Goal: Transaction & Acquisition: Purchase product/service

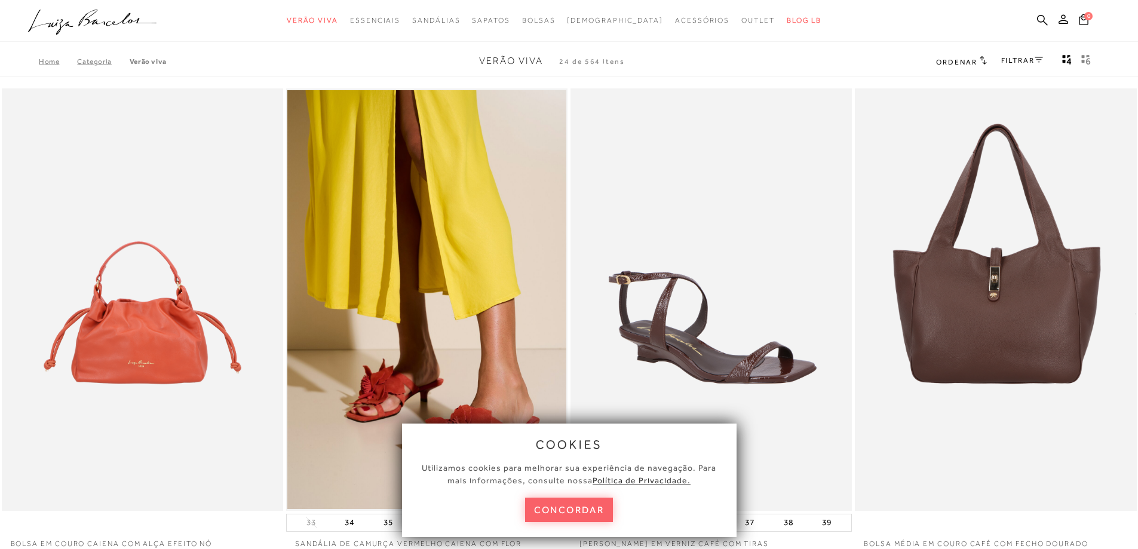
click at [578, 517] on button "concordar" at bounding box center [569, 509] width 88 height 24
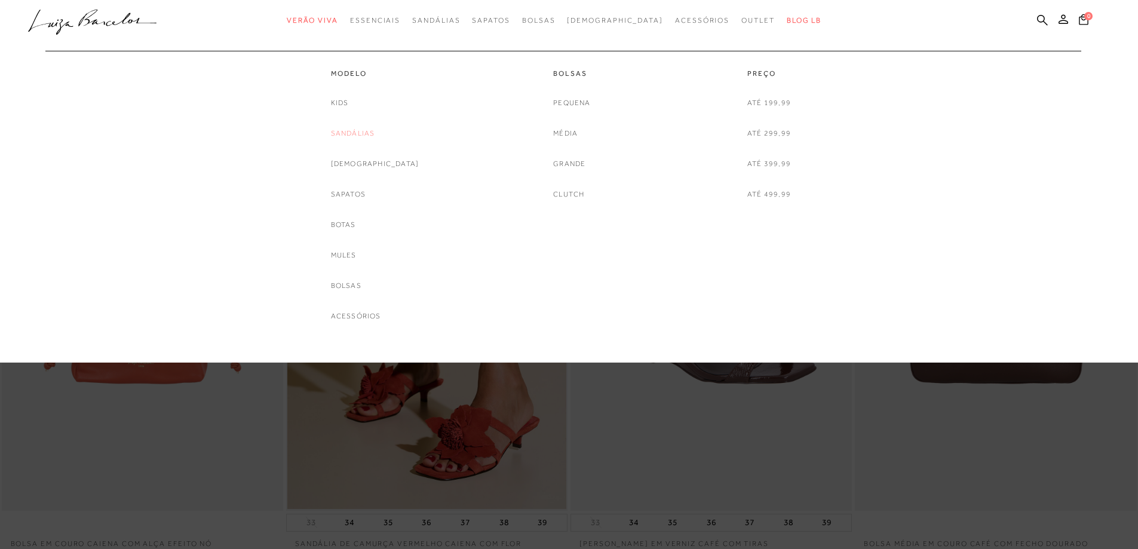
click at [361, 134] on link "Sandálias" at bounding box center [353, 133] width 44 height 13
click at [361, 134] on div at bounding box center [569, 181] width 1138 height 362
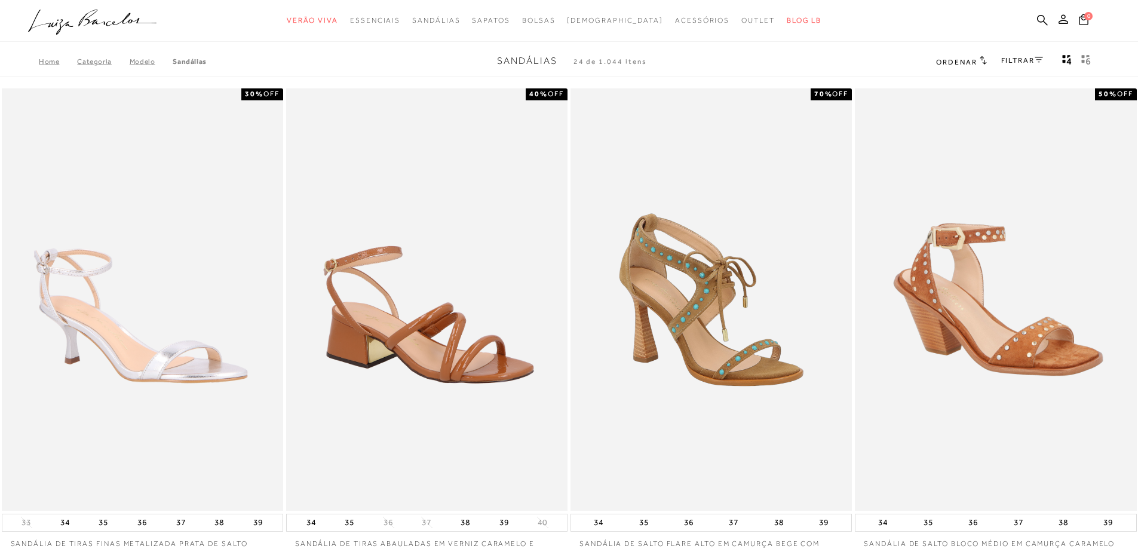
click at [1028, 60] on link "FILTRAR" at bounding box center [1022, 60] width 42 height 8
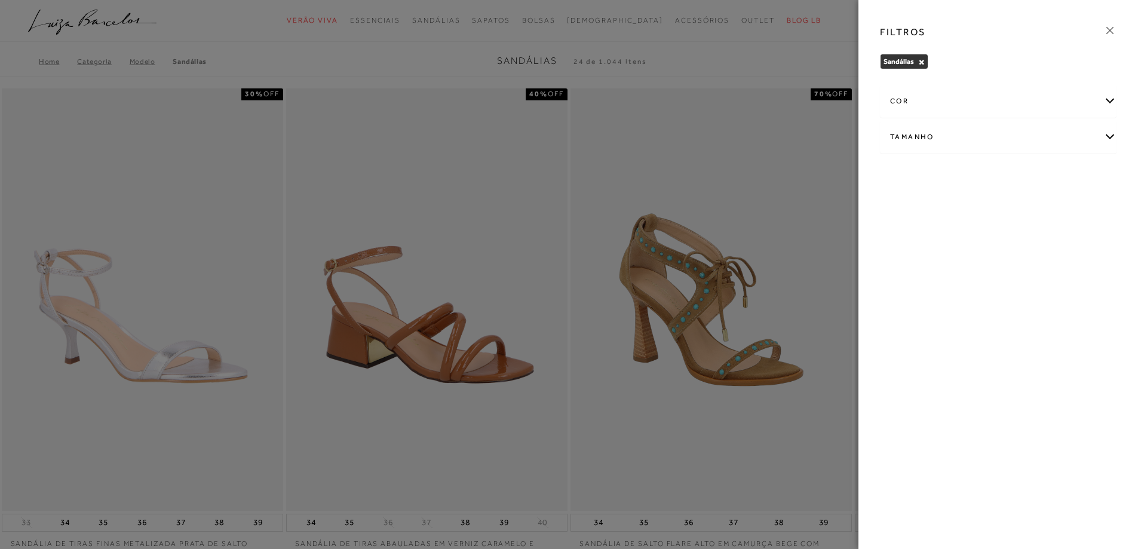
click at [1107, 137] on div "Tamanho" at bounding box center [997, 137] width 235 height 32
click at [981, 241] on span "37" at bounding box center [977, 238] width 17 height 9
click at [978, 241] on input "37" at bounding box center [972, 241] width 12 height 12
checkbox input "true"
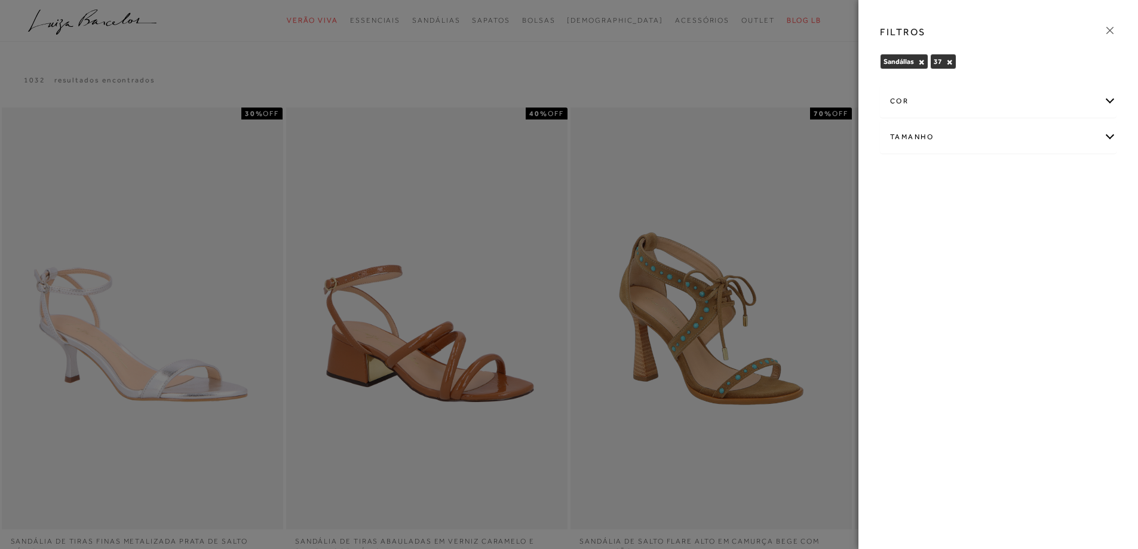
click at [807, 60] on div at bounding box center [569, 274] width 1138 height 549
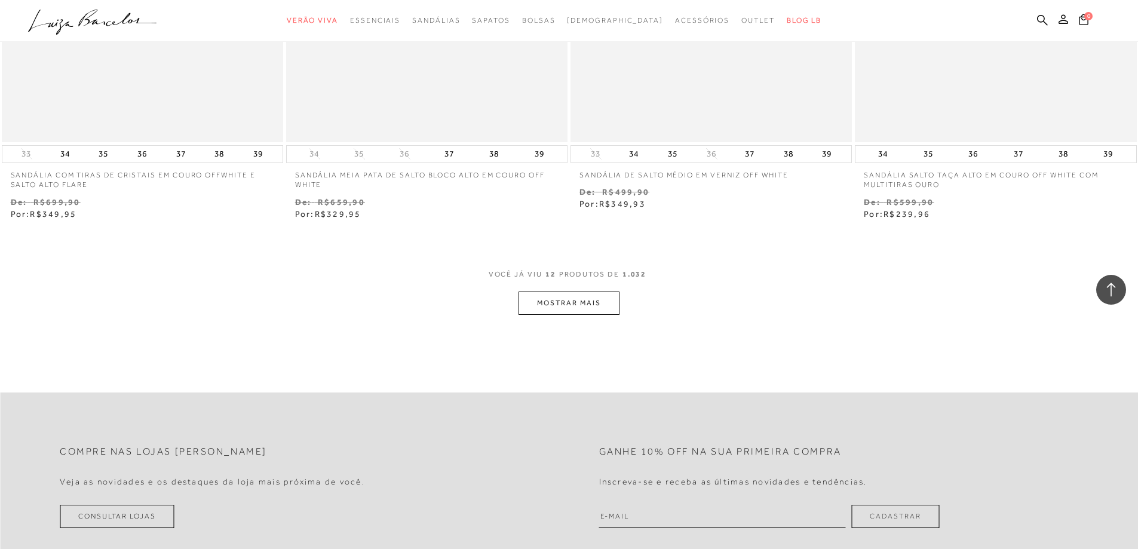
scroll to position [1433, 0]
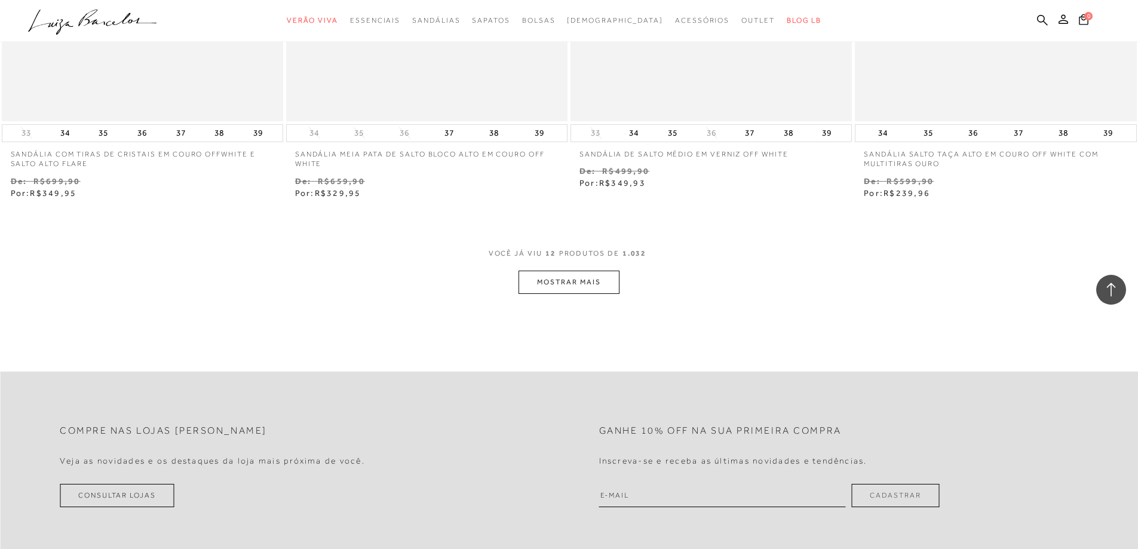
click at [606, 284] on button "MOSTRAR MAIS" at bounding box center [568, 282] width 100 height 23
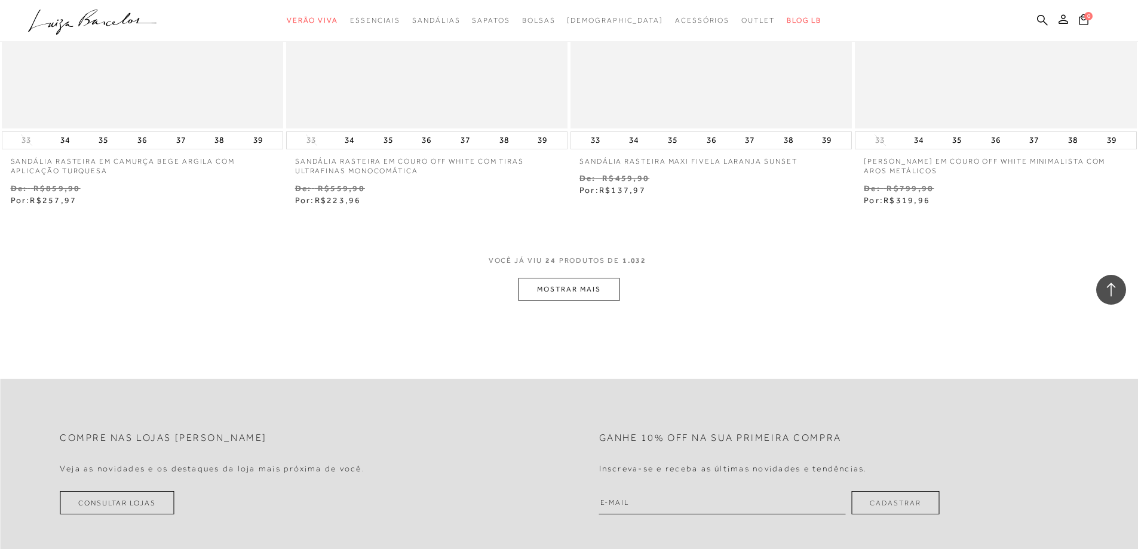
scroll to position [2986, 0]
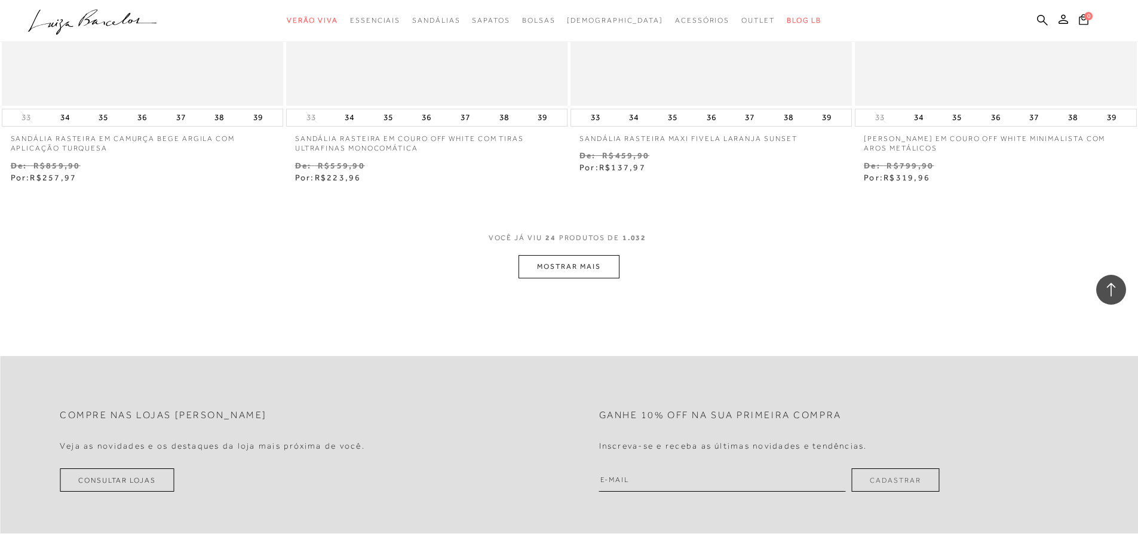
click at [584, 272] on button "MOSTRAR MAIS" at bounding box center [568, 266] width 100 height 23
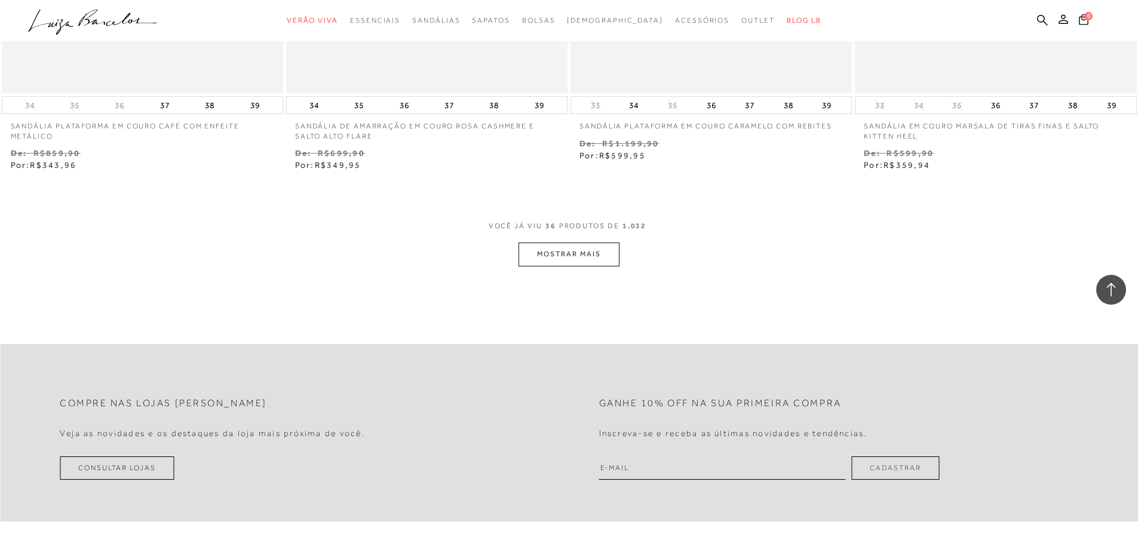
scroll to position [4538, 0]
click at [602, 257] on button "MOSTRAR MAIS" at bounding box center [568, 250] width 100 height 23
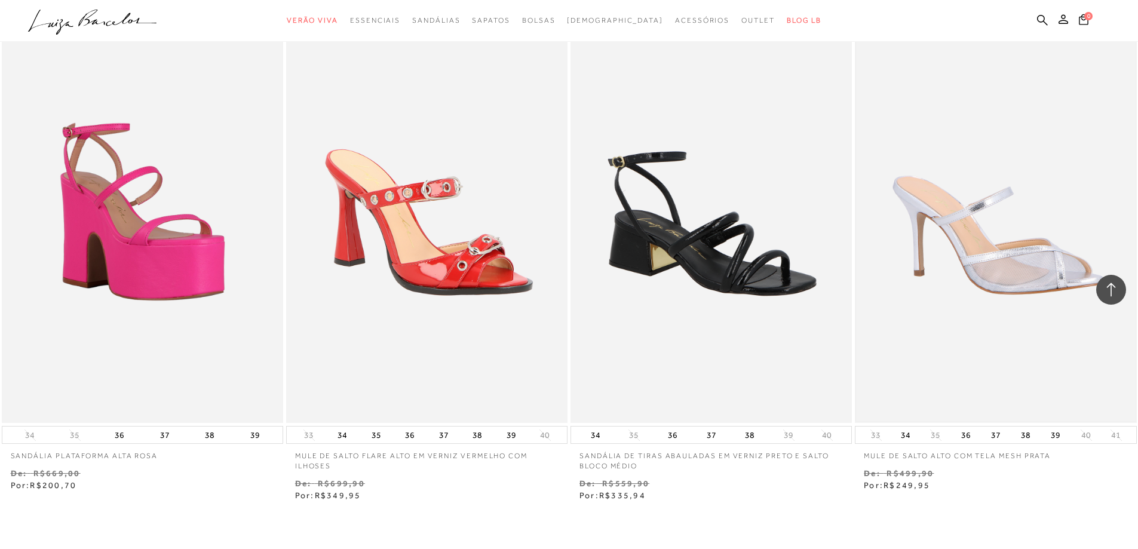
scroll to position [6031, 0]
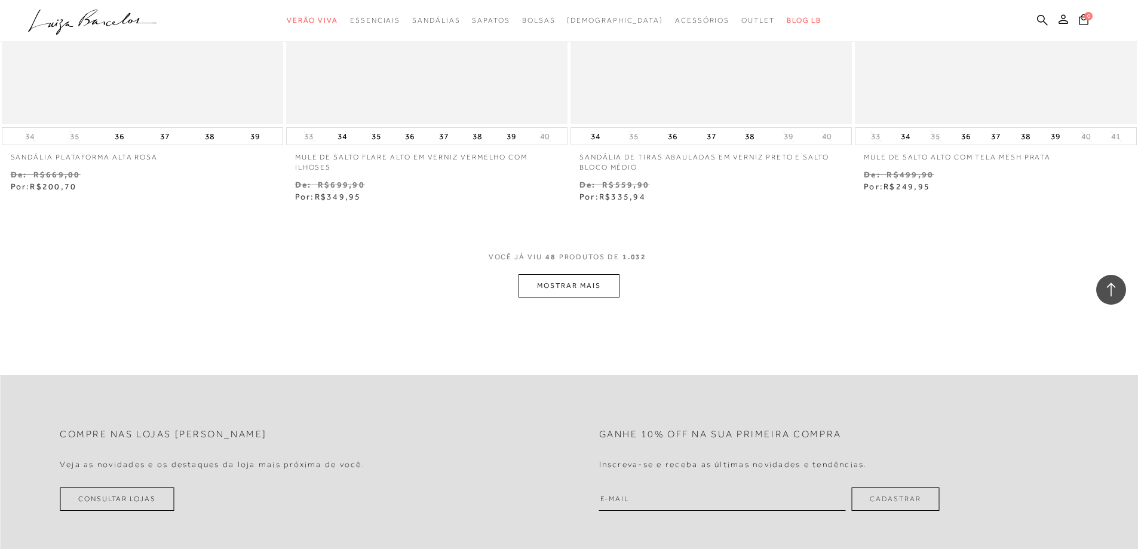
click at [605, 288] on button "MOSTRAR MAIS" at bounding box center [568, 285] width 100 height 23
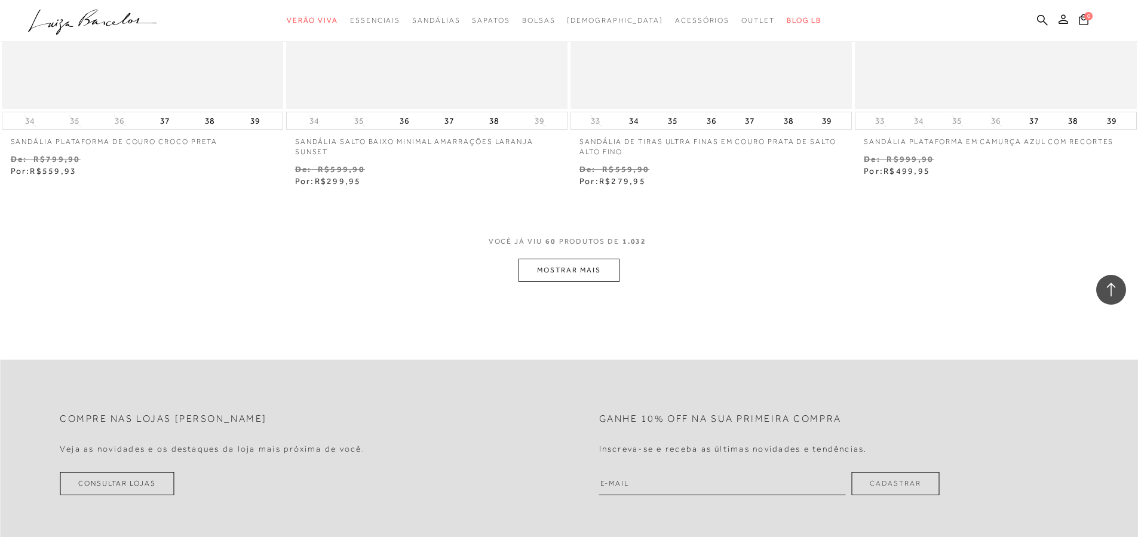
click at [587, 266] on button "MOSTRAR MAIS" at bounding box center [568, 270] width 100 height 23
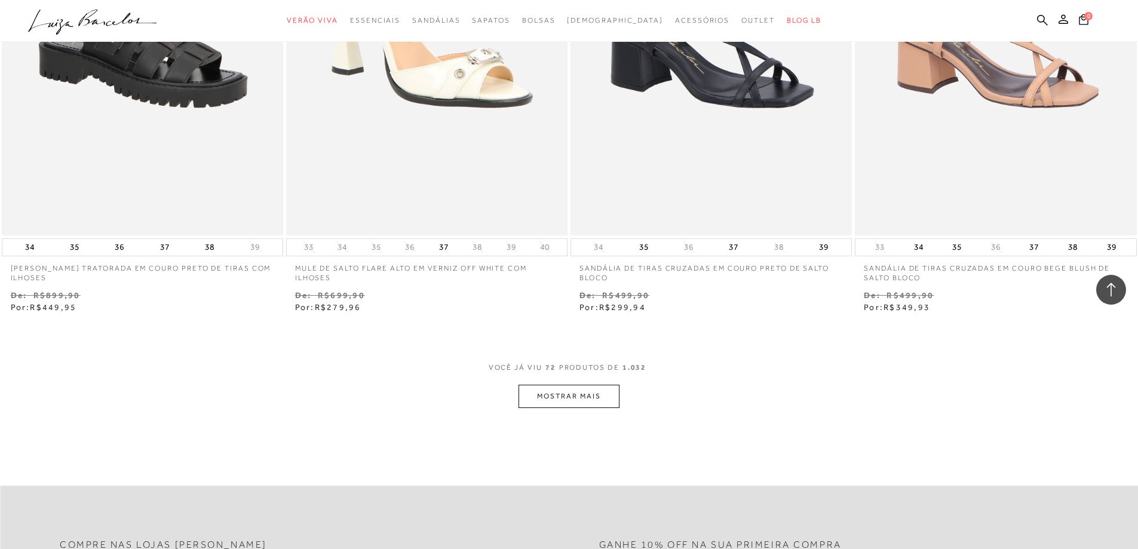
scroll to position [9017, 0]
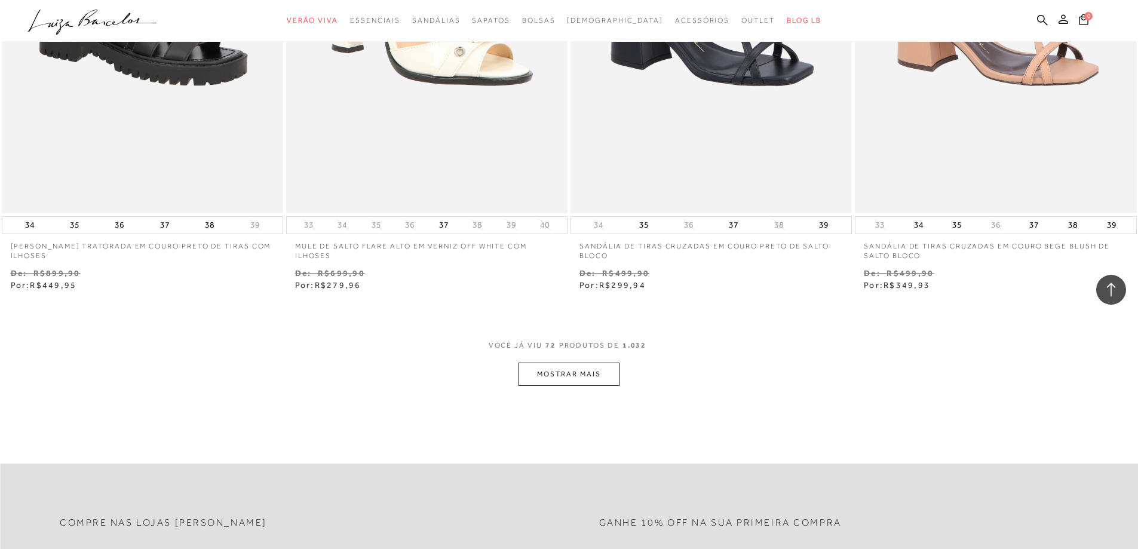
click at [579, 379] on button "MOSTRAR MAIS" at bounding box center [568, 373] width 100 height 23
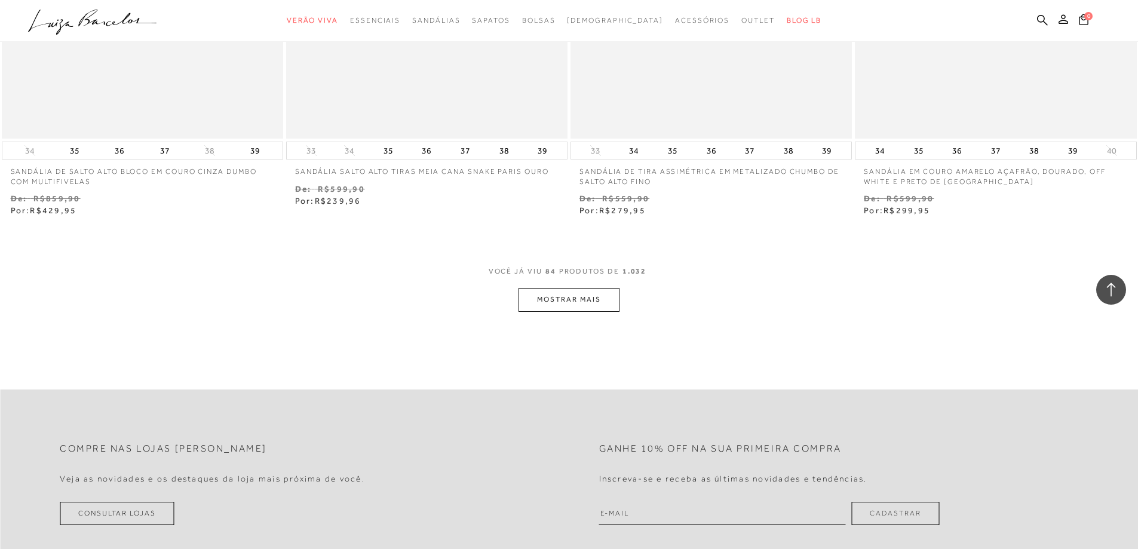
scroll to position [10630, 0]
click at [598, 302] on button "MOSTRAR MAIS" at bounding box center [568, 298] width 100 height 23
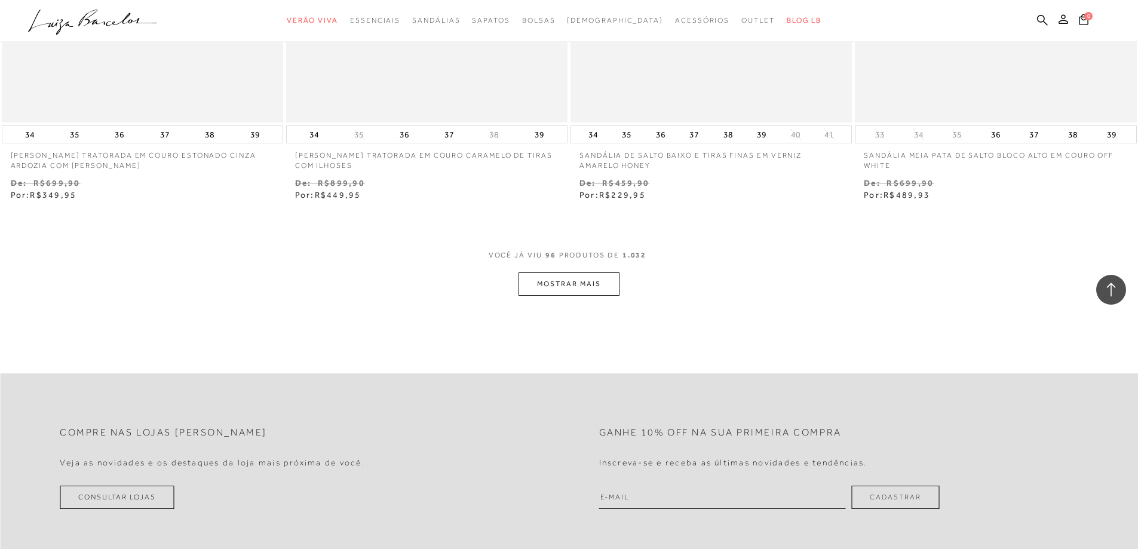
click at [594, 290] on button "MOSTRAR MAIS" at bounding box center [568, 283] width 100 height 23
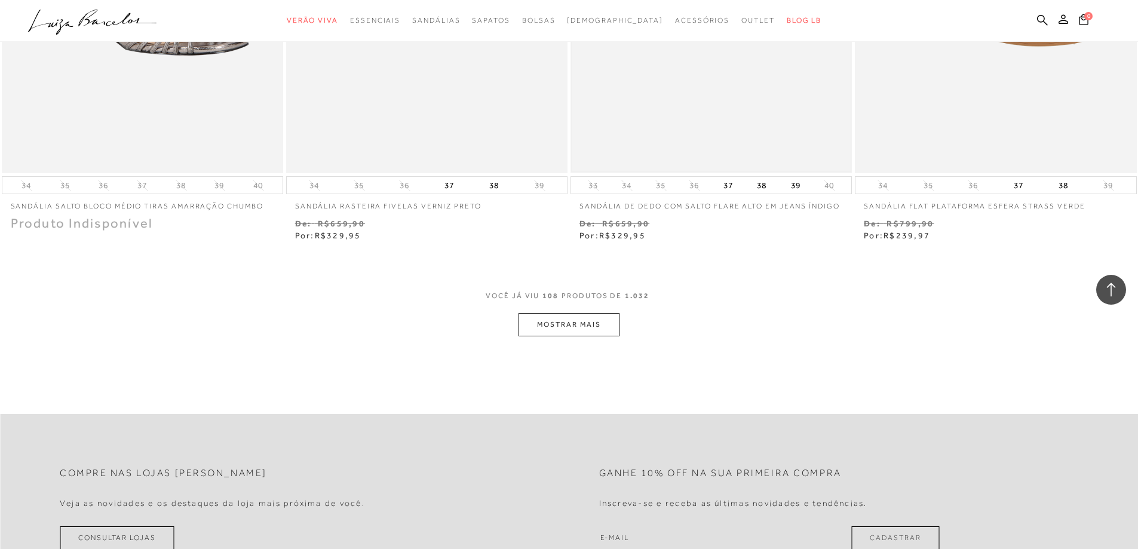
scroll to position [13675, 0]
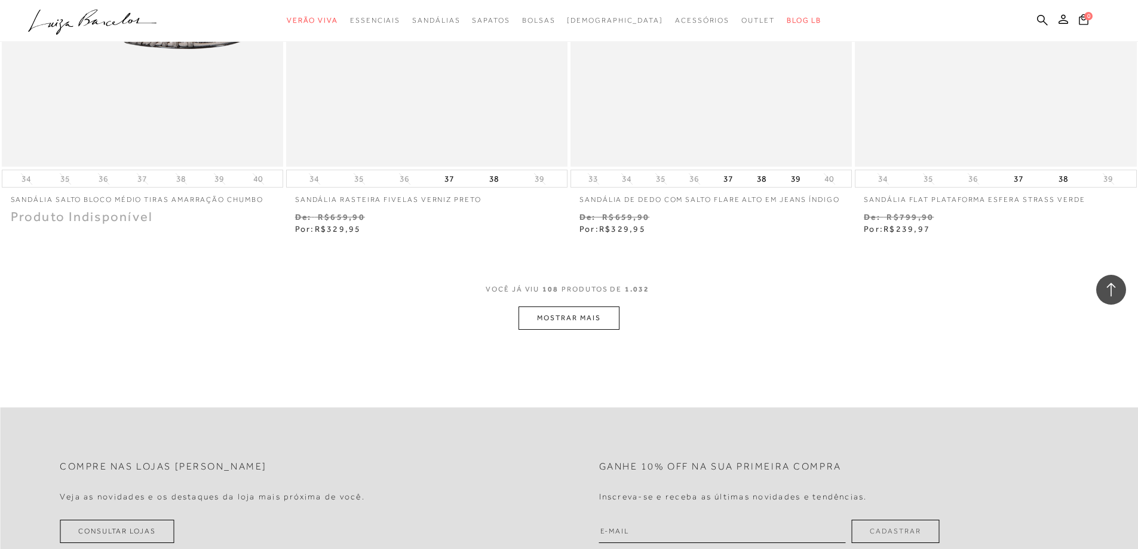
click at [602, 314] on button "MOSTRAR MAIS" at bounding box center [568, 317] width 100 height 23
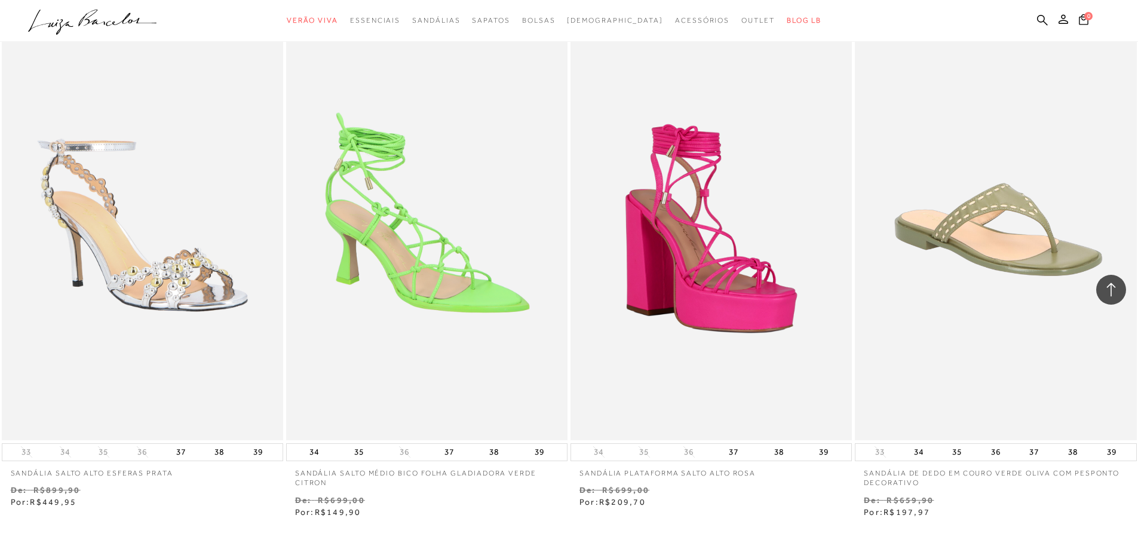
scroll to position [15049, 0]
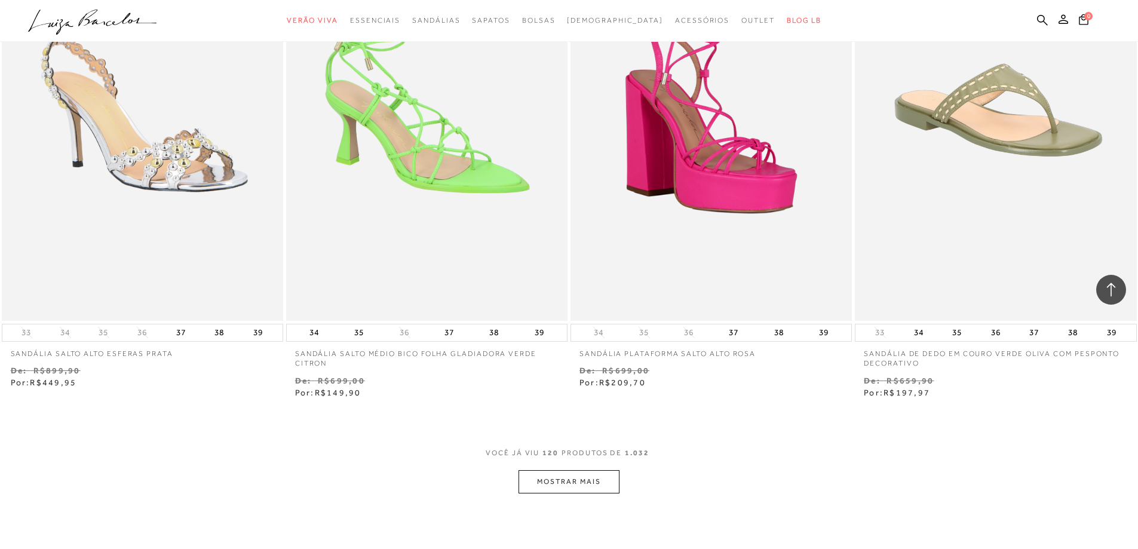
click at [560, 483] on button "MOSTRAR MAIS" at bounding box center [568, 481] width 100 height 23
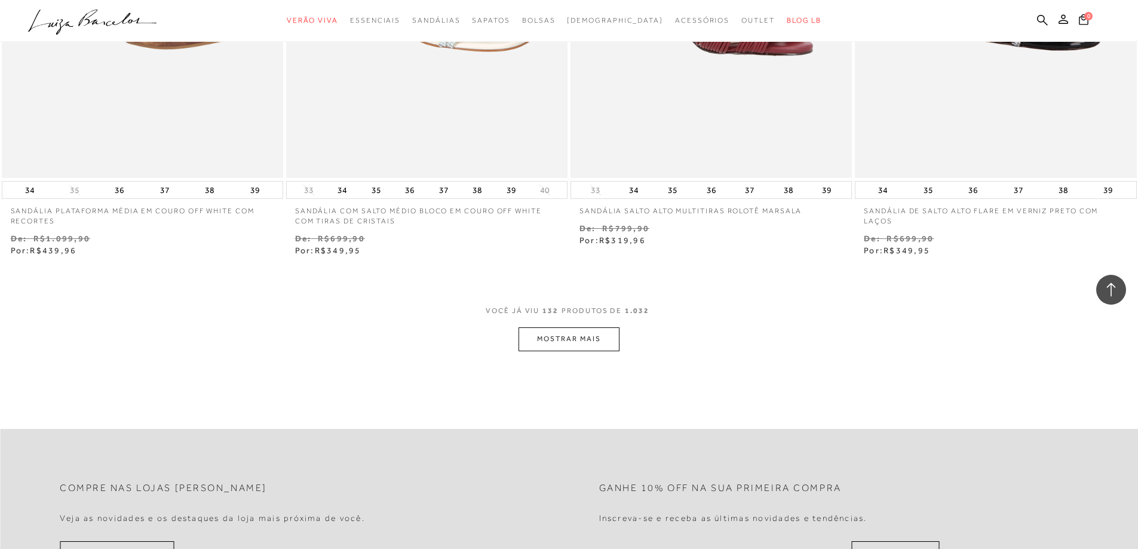
scroll to position [16721, 0]
click at [595, 339] on button "MOSTRAR MAIS" at bounding box center [568, 336] width 100 height 23
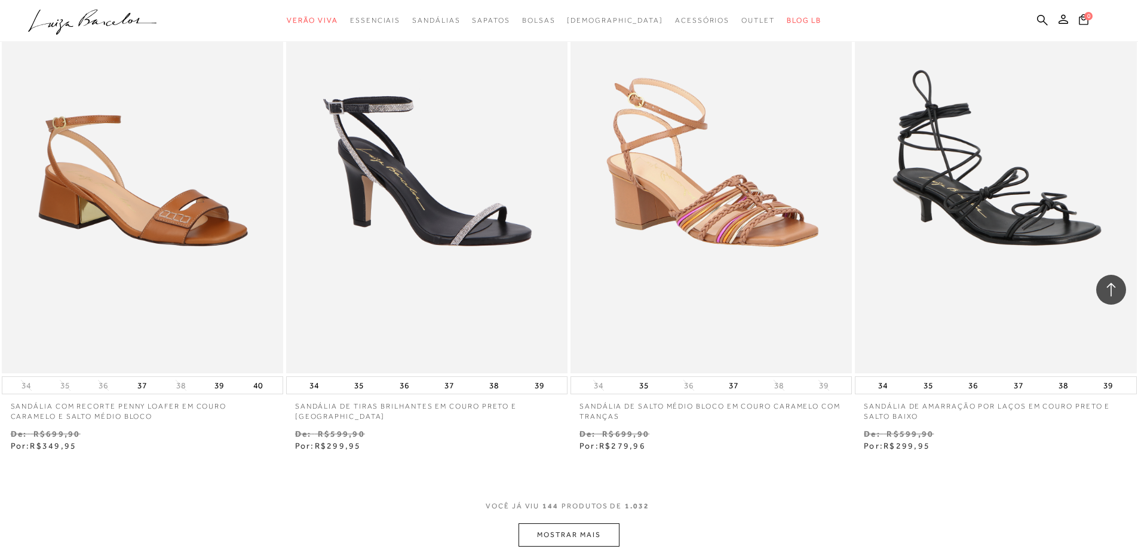
scroll to position [18273, 0]
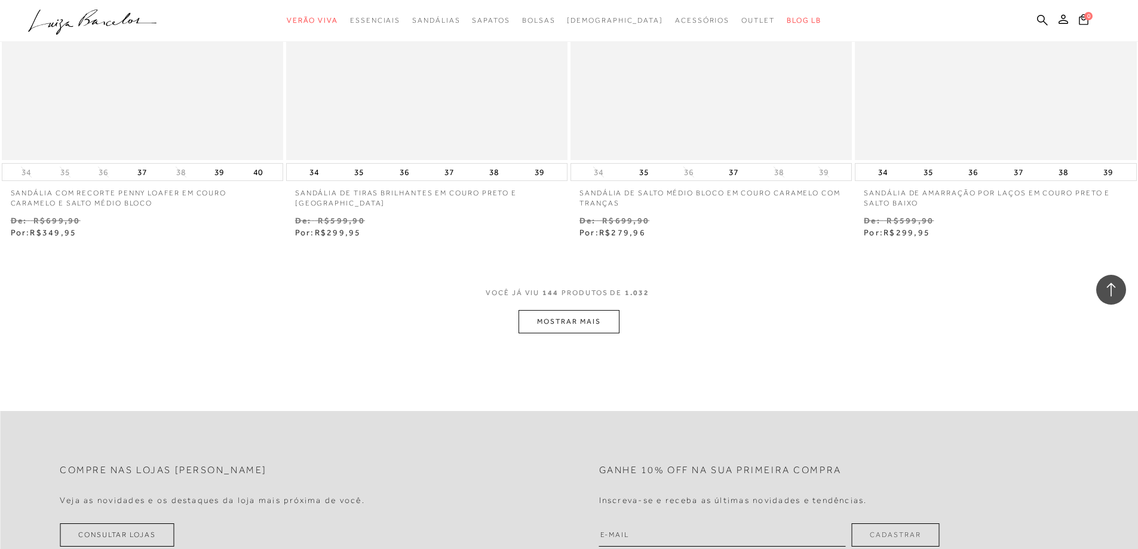
click at [554, 322] on button "MOSTRAR MAIS" at bounding box center [568, 321] width 100 height 23
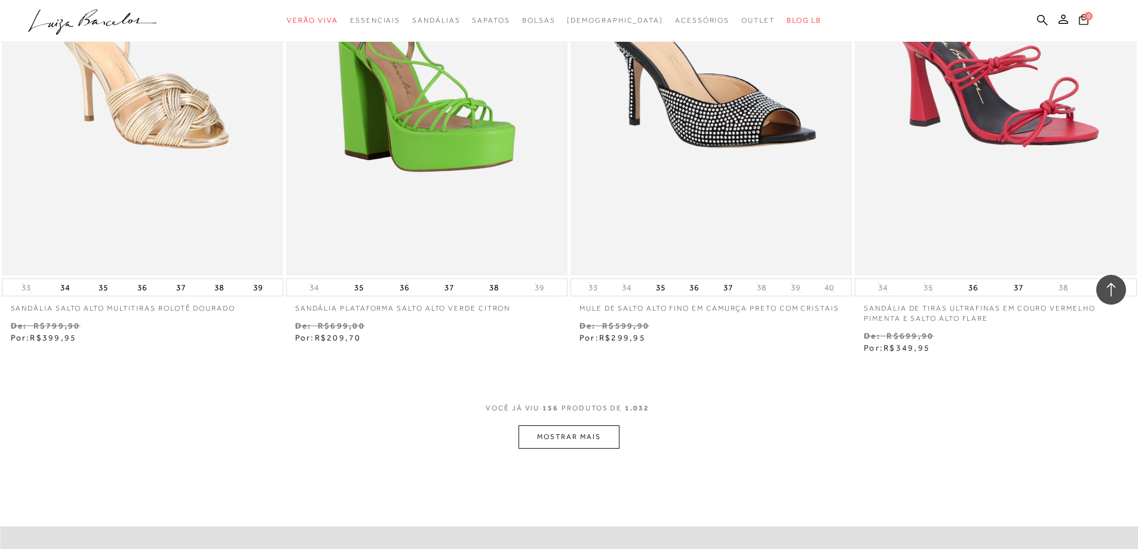
scroll to position [19826, 0]
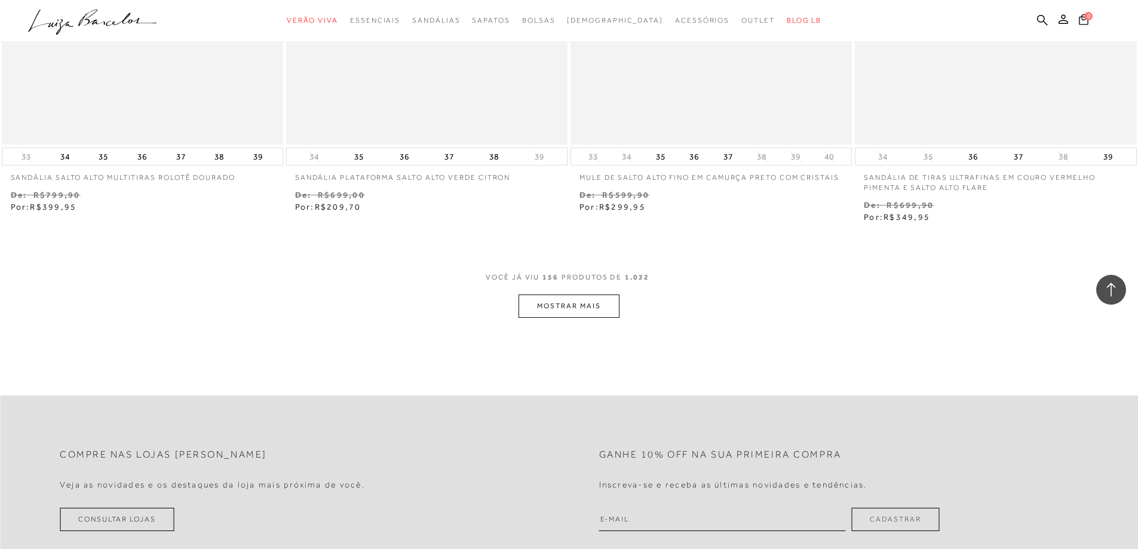
click at [571, 314] on button "MOSTRAR MAIS" at bounding box center [568, 305] width 100 height 23
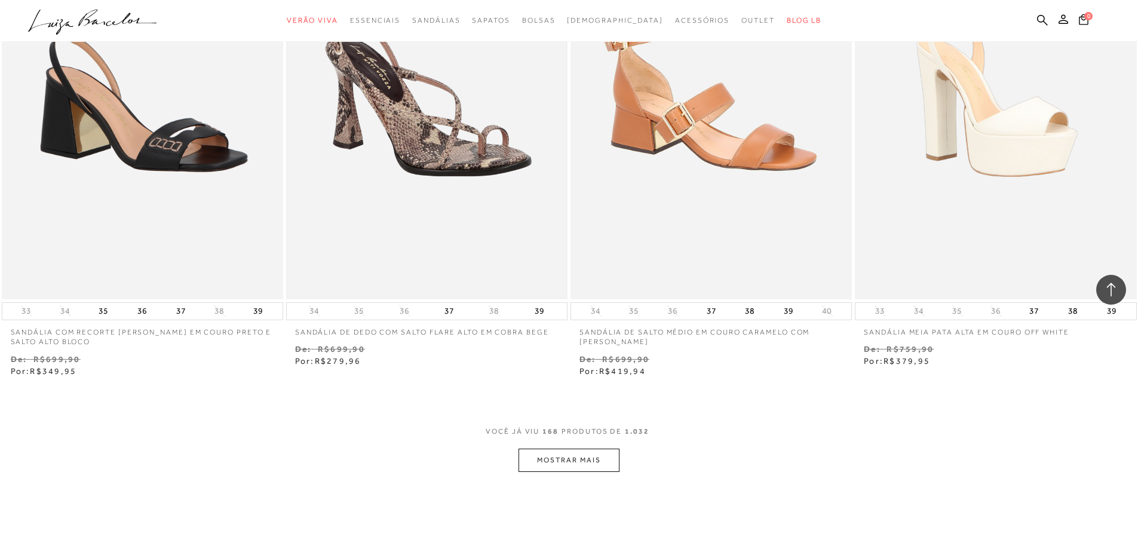
scroll to position [21259, 0]
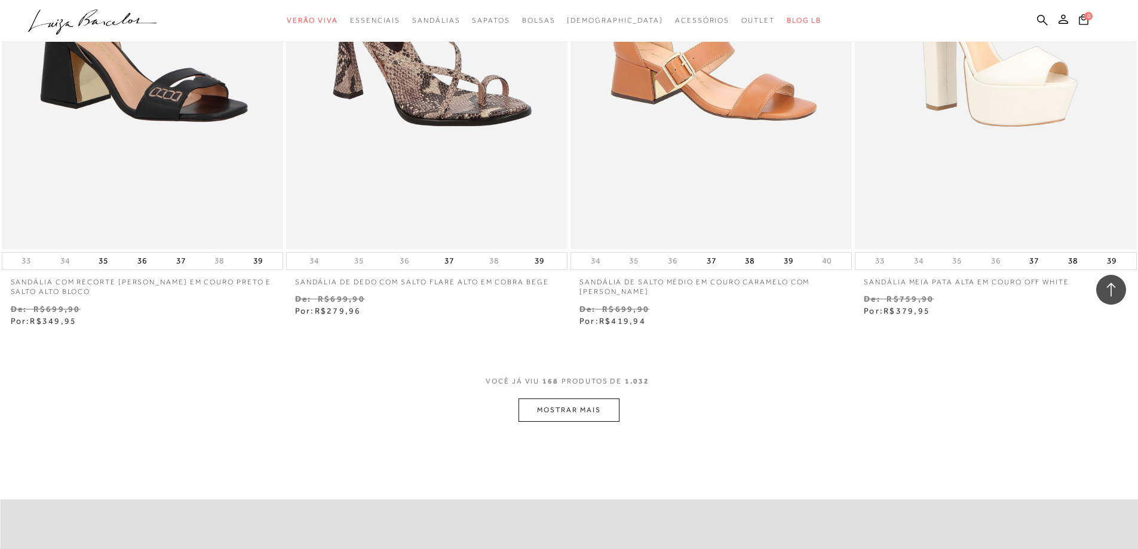
click at [569, 410] on button "MOSTRAR MAIS" at bounding box center [568, 409] width 100 height 23
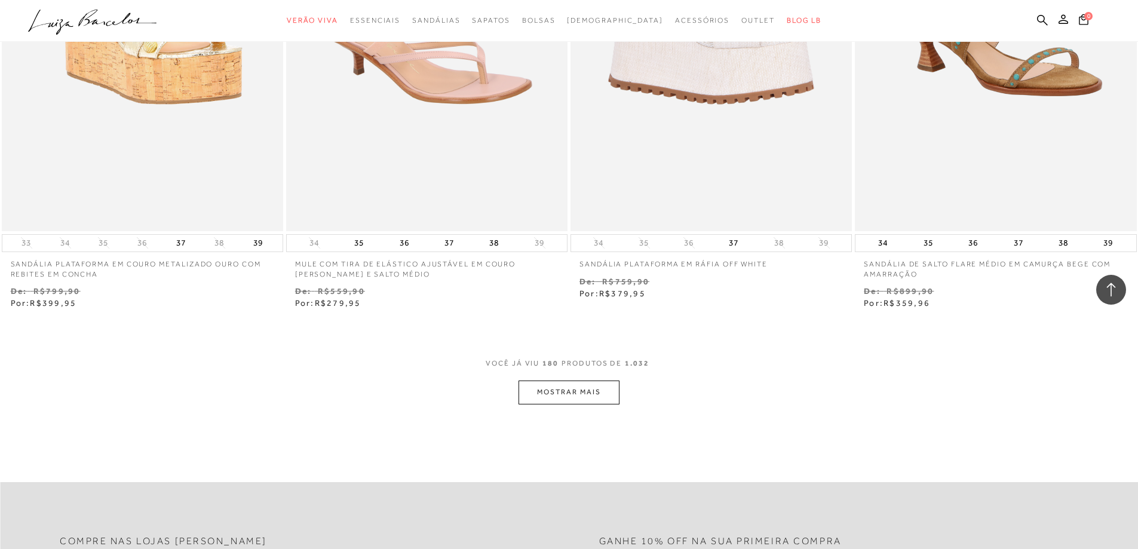
scroll to position [22871, 0]
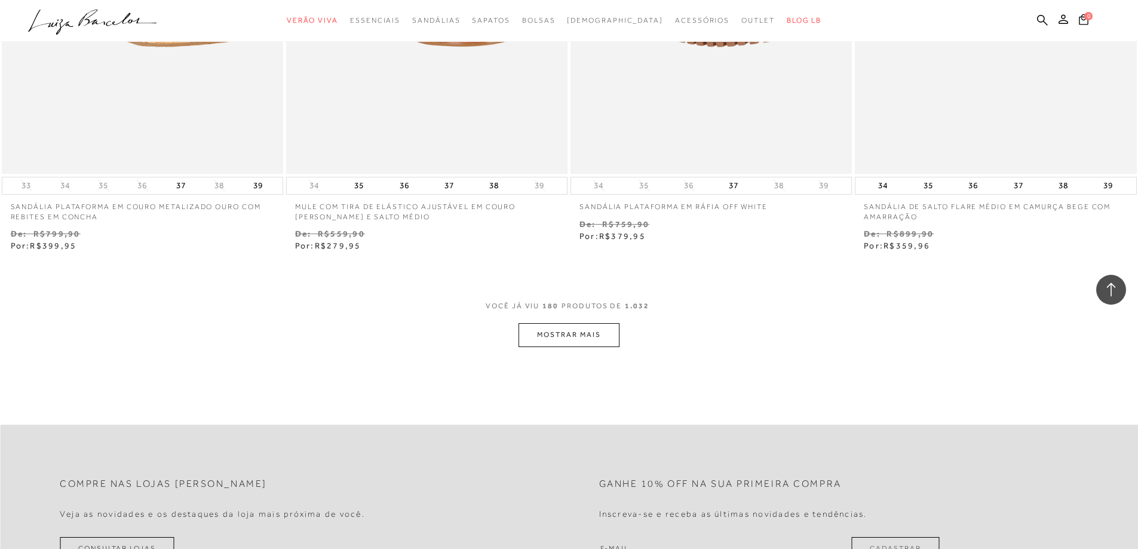
click at [607, 336] on button "MOSTRAR MAIS" at bounding box center [568, 334] width 100 height 23
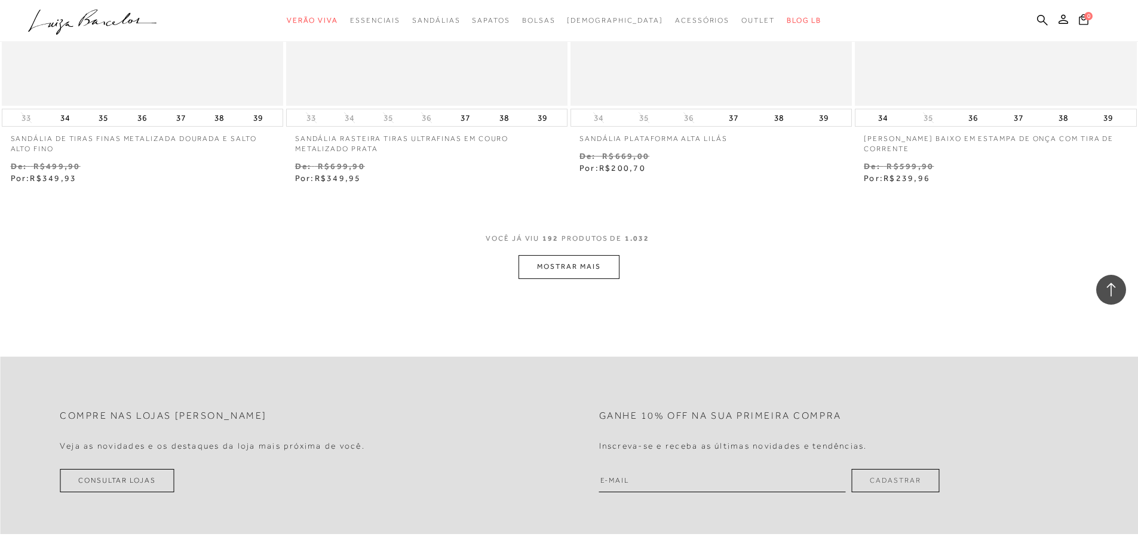
scroll to position [24484, 0]
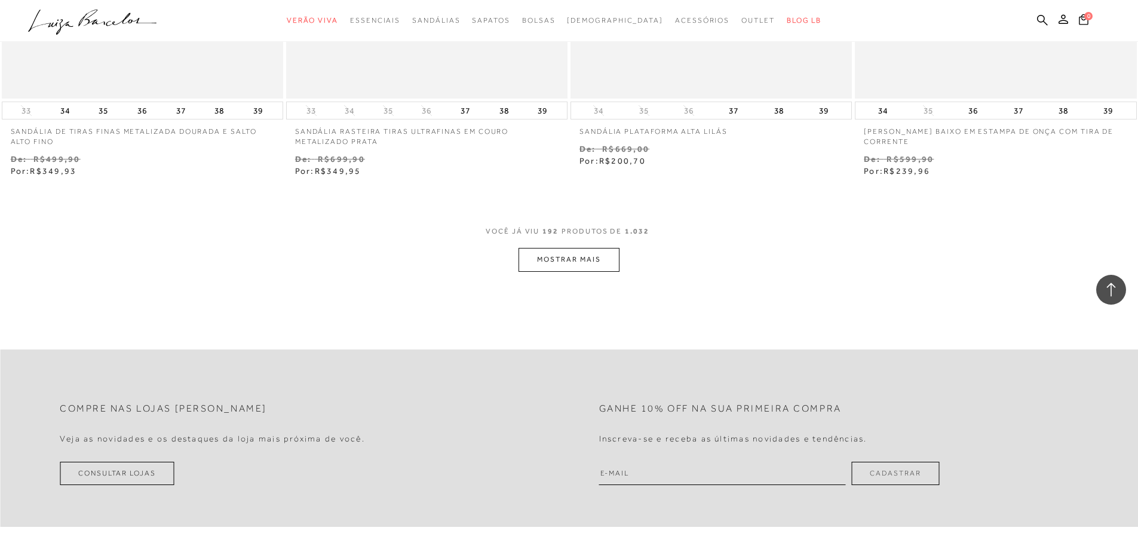
click at [594, 260] on button "MOSTRAR MAIS" at bounding box center [568, 259] width 100 height 23
